Goal: Information Seeking & Learning: Learn about a topic

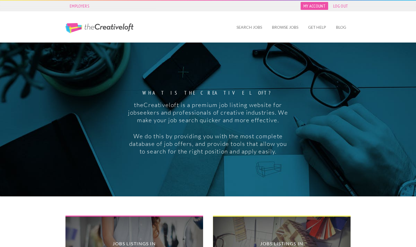
click at [315, 9] on link "My Account" at bounding box center [315, 6] width 28 height 8
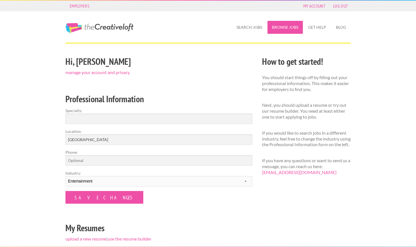
click at [282, 26] on link "Browse Jobs" at bounding box center [285, 27] width 35 height 13
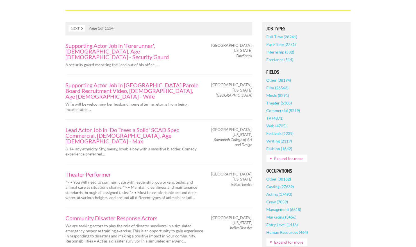
scroll to position [44, 0]
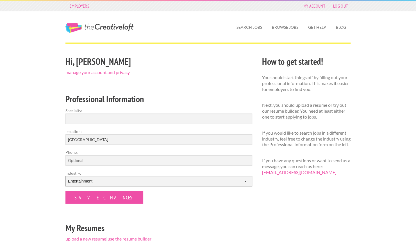
click at [106, 181] on select "--------- Fashion Interior Design Photography Event Planning Entertainment Musi…" at bounding box center [159, 181] width 187 height 10
select select "4"
click at [66, 176] on select "--------- Fashion Interior Design Photography Event Planning Entertainment Musi…" at bounding box center [159, 181] width 187 height 10
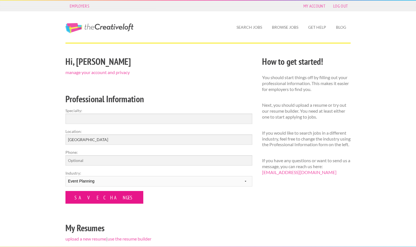
click at [87, 197] on input "Save Changes" at bounding box center [105, 197] width 78 height 13
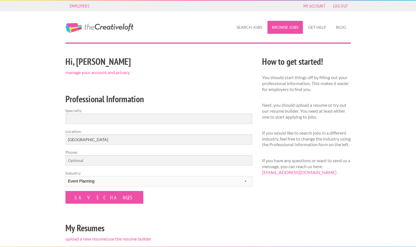
click at [277, 30] on link "Browse Jobs" at bounding box center [285, 27] width 35 height 13
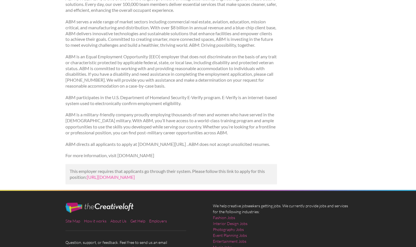
scroll to position [497, 0]
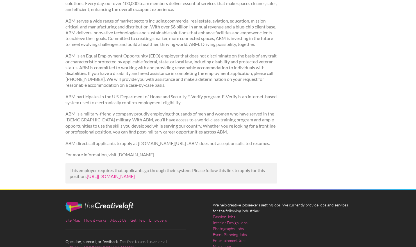
click at [135, 178] on link "https://www.linkedin.com/jobs/view/event-setup-at-abm-industries-4308131516?utm…" at bounding box center [111, 175] width 48 height 5
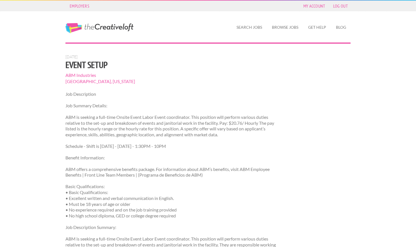
scroll to position [497, 0]
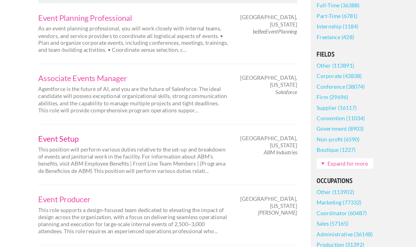
scroll to position [88, 0]
click at [90, 169] on link "Event Setup" at bounding box center [135, 169] width 138 height 6
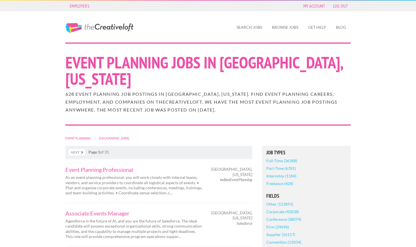
scroll to position [88, 0]
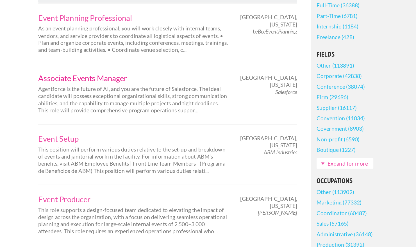
click at [119, 126] on link "Associate Events Manager" at bounding box center [135, 125] width 138 height 6
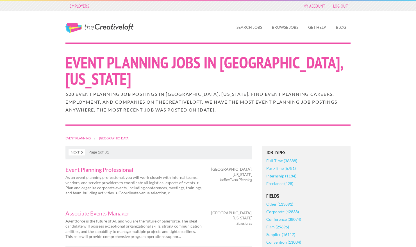
scroll to position [88, 0]
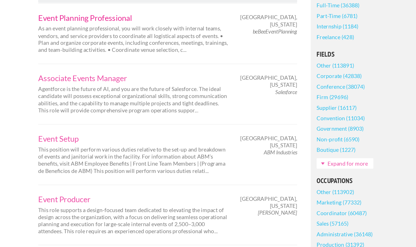
click at [103, 84] on link "Event Planning Professional" at bounding box center [135, 81] width 138 height 6
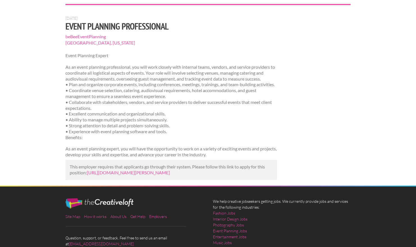
scroll to position [40, 0]
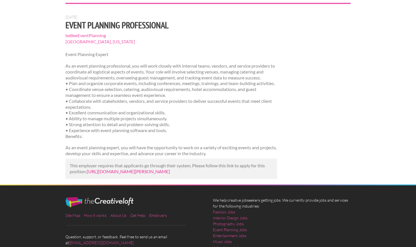
click at [120, 174] on link "[URL][DOMAIN_NAME][PERSON_NAME]" at bounding box center [128, 170] width 83 height 5
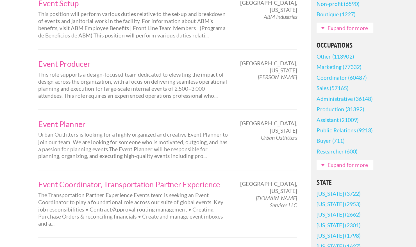
scroll to position [186, 0]
click at [90, 156] on link "Event Planner" at bounding box center [135, 158] width 138 height 6
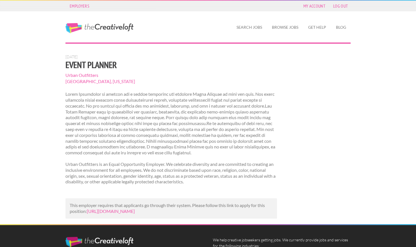
click at [147, 214] on p "This employer requires that applicants go through their system. Please follow t…" at bounding box center [171, 208] width 203 height 12
click at [135, 211] on link "https://www.jobzmall.com/urban-outfitters/job/event-planner-36?utm_campaign=goo…" at bounding box center [111, 210] width 48 height 5
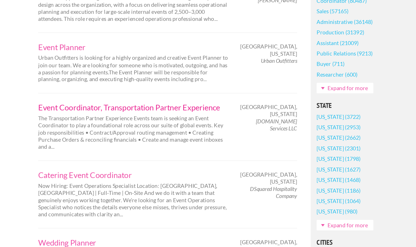
scroll to position [243, 0]
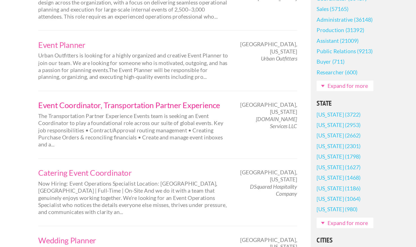
click at [159, 143] on link "Event Coordinator, Transportation Partner Experience" at bounding box center [135, 144] width 138 height 6
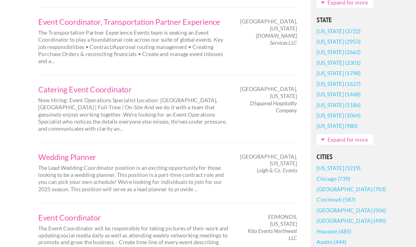
scroll to position [304, 0]
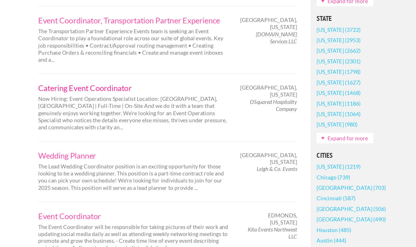
click at [124, 129] on link "Catering Event Coordinator" at bounding box center [135, 132] width 138 height 6
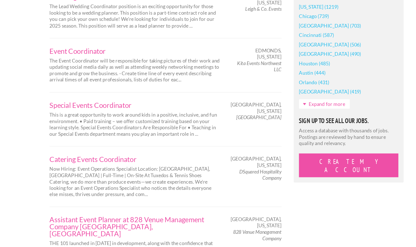
scroll to position [441, 0]
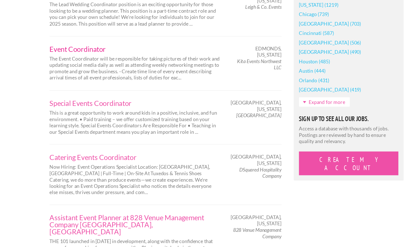
click at [99, 84] on link "Event Coordinator" at bounding box center [135, 87] width 138 height 6
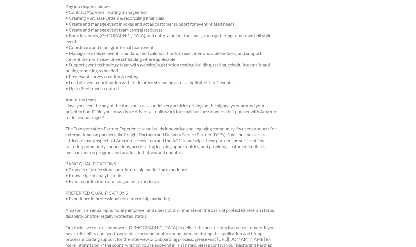
scroll to position [198, 0]
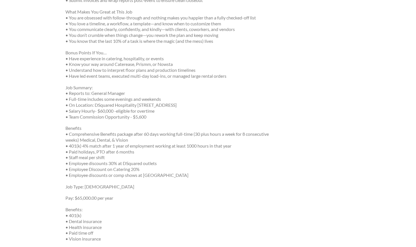
scroll to position [251, 0]
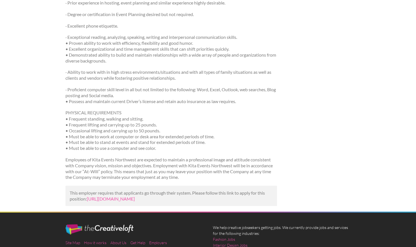
scroll to position [547, 0]
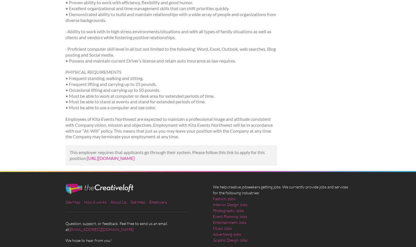
click at [132, 160] on link "[URL][DOMAIN_NAME]" at bounding box center [111, 157] width 48 height 5
